Goal: Check status: Check status

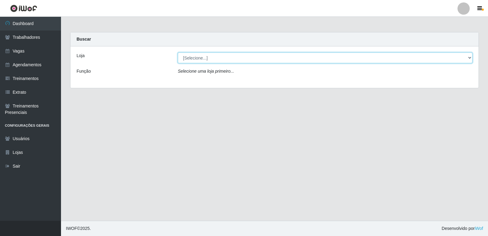
click at [469, 58] on select "[Selecione...] Restaurante A Paraibana - [GEOGRAPHIC_DATA]" at bounding box center [325, 57] width 295 height 11
select select "342"
click at [178, 52] on select "[Selecione...] Restaurante A Paraibana - [GEOGRAPHIC_DATA]" at bounding box center [325, 57] width 295 height 11
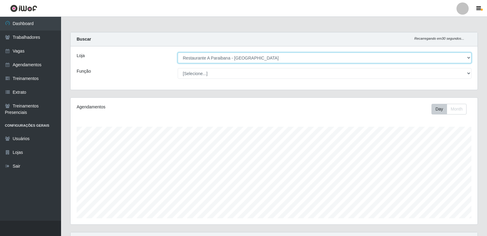
scroll to position [127, 407]
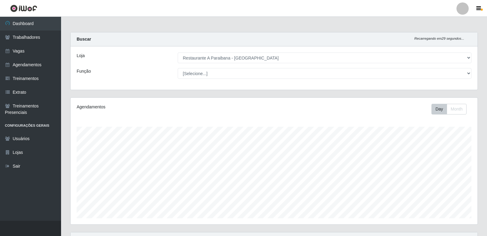
click at [484, 211] on div "Carregando... Buscar Recarregando em 29 segundos... Loja [Selecione...] Restaur…" at bounding box center [274, 156] width 426 height 249
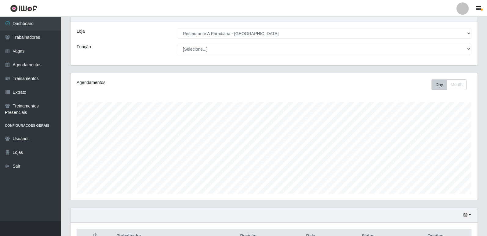
scroll to position [61, 0]
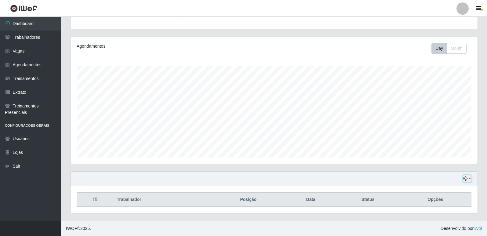
click at [468, 178] on button "button" at bounding box center [466, 178] width 9 height 7
click at [442, 155] on button "1 Semana" at bounding box center [446, 155] width 48 height 13
click at [480, 199] on div "Hoje 1 dia 3 dias 1 Semana Não encerrados Trabalhador Posição Data Status Opções" at bounding box center [274, 195] width 416 height 49
click at [462, 178] on div "Hoje 1 dia 3 dias 1 Semana Não encerrados" at bounding box center [273, 178] width 407 height 15
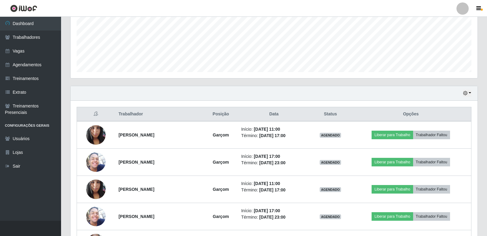
scroll to position [158, 0]
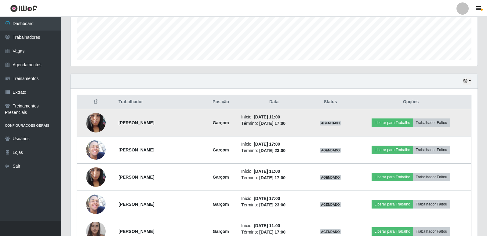
click at [94, 124] on img at bounding box center [96, 123] width 20 height 26
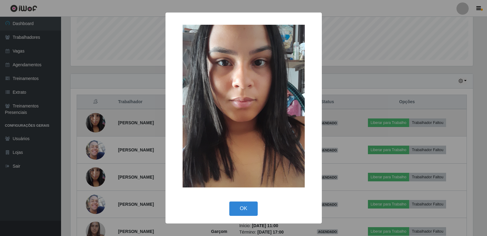
scroll to position [127, 404]
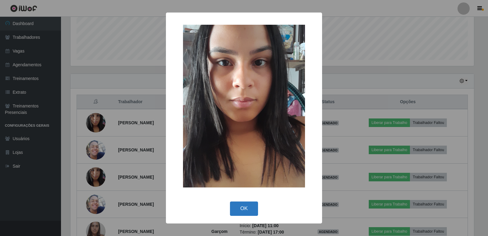
click at [238, 208] on button "OK" at bounding box center [244, 208] width 28 height 14
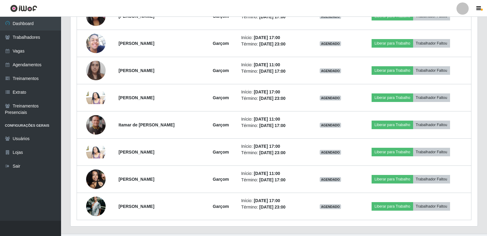
scroll to position [329, 0]
